Goal: Check status: Check status

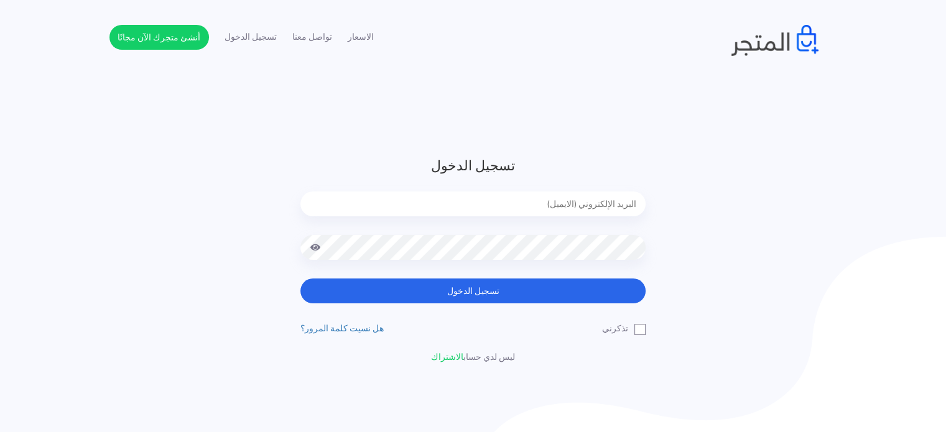
click at [558, 200] on input "email" at bounding box center [473, 204] width 345 height 25
type input "diaraest2024@gmail.com"
click at [301, 279] on button "تسجيل الدخول" at bounding box center [473, 291] width 345 height 25
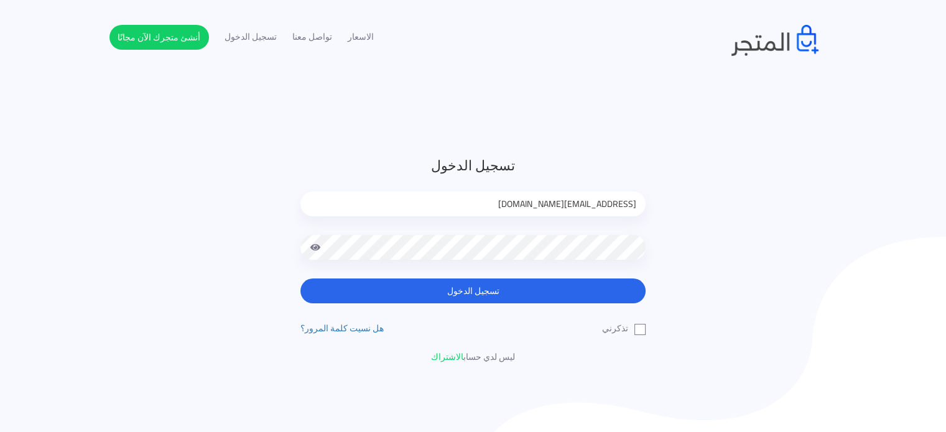
click at [301, 279] on button "تسجيل الدخول" at bounding box center [473, 291] width 345 height 25
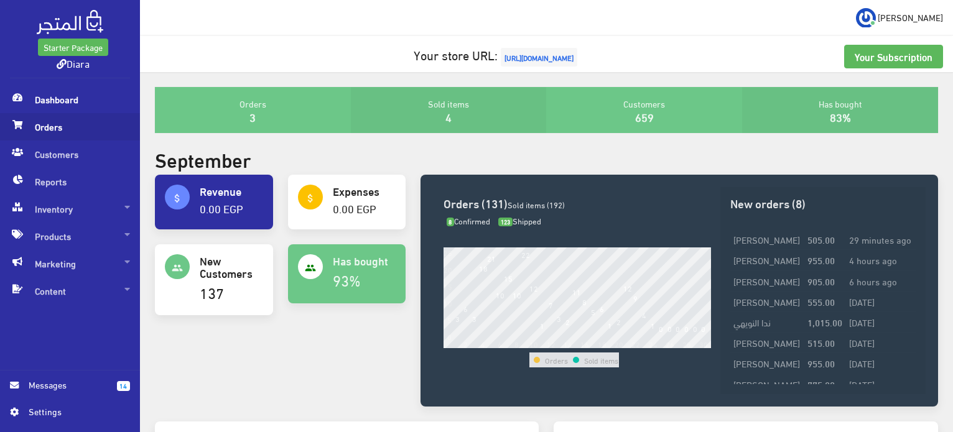
click at [39, 134] on span "Orders" at bounding box center [70, 126] width 120 height 27
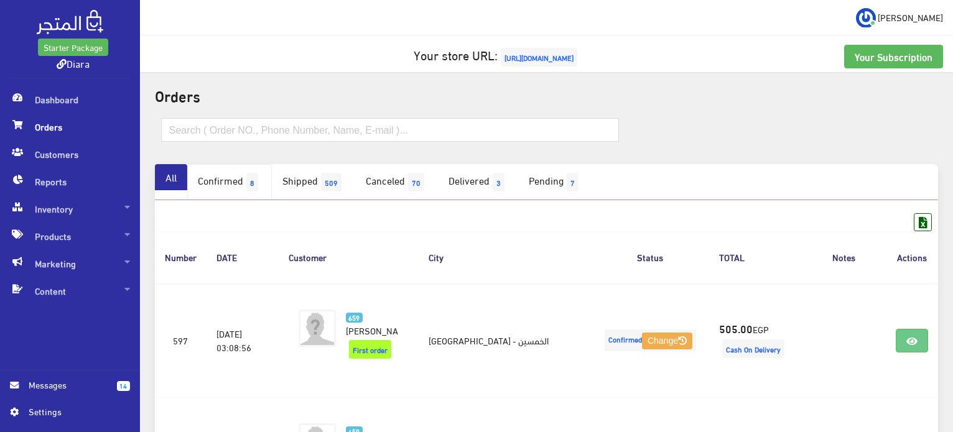
click at [214, 184] on link "Confirmed 8" at bounding box center [229, 182] width 85 height 36
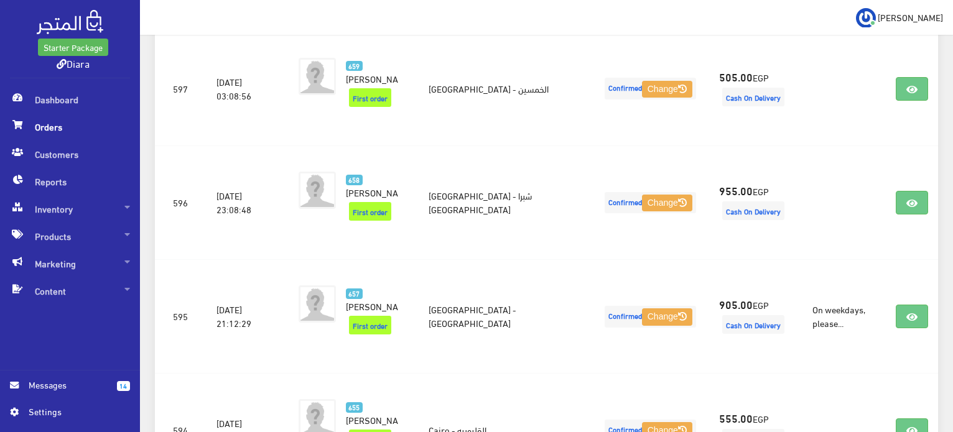
scroll to position [256, 0]
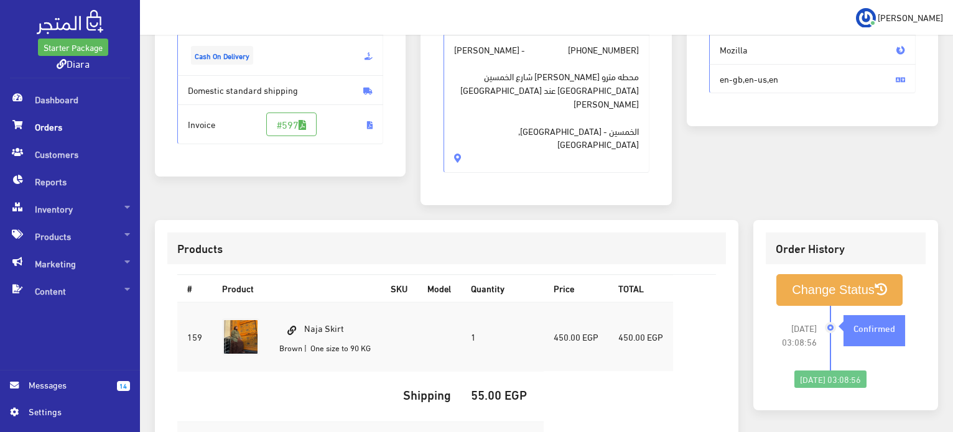
scroll to position [355, 0]
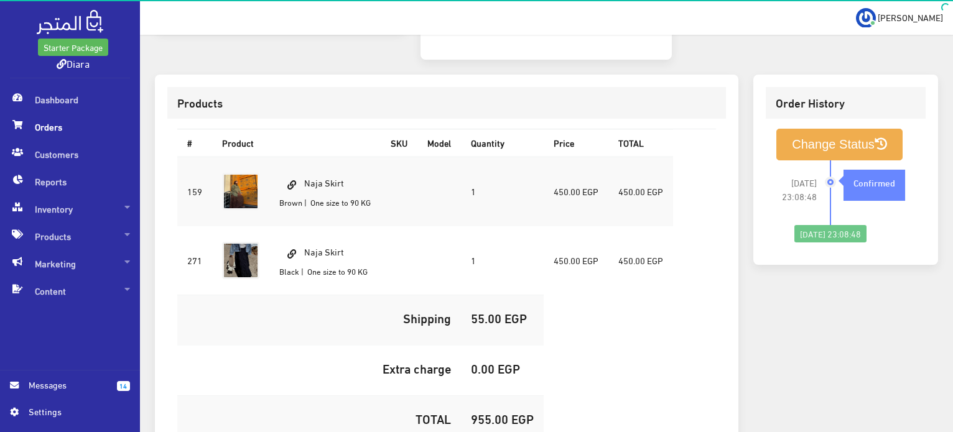
scroll to position [450, 0]
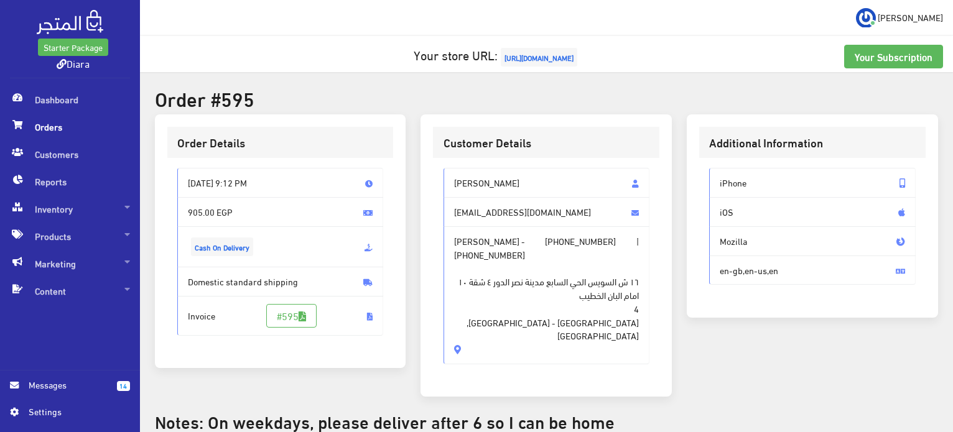
scroll to position [475, 0]
